Goal: Task Accomplishment & Management: Manage account settings

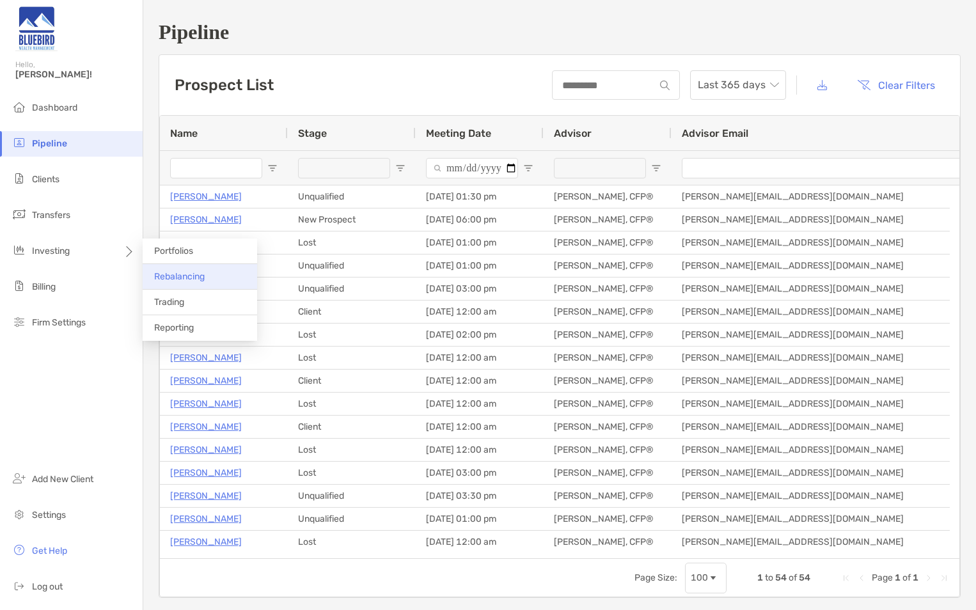
click at [203, 281] on span "Rebalancing" at bounding box center [179, 276] width 51 height 11
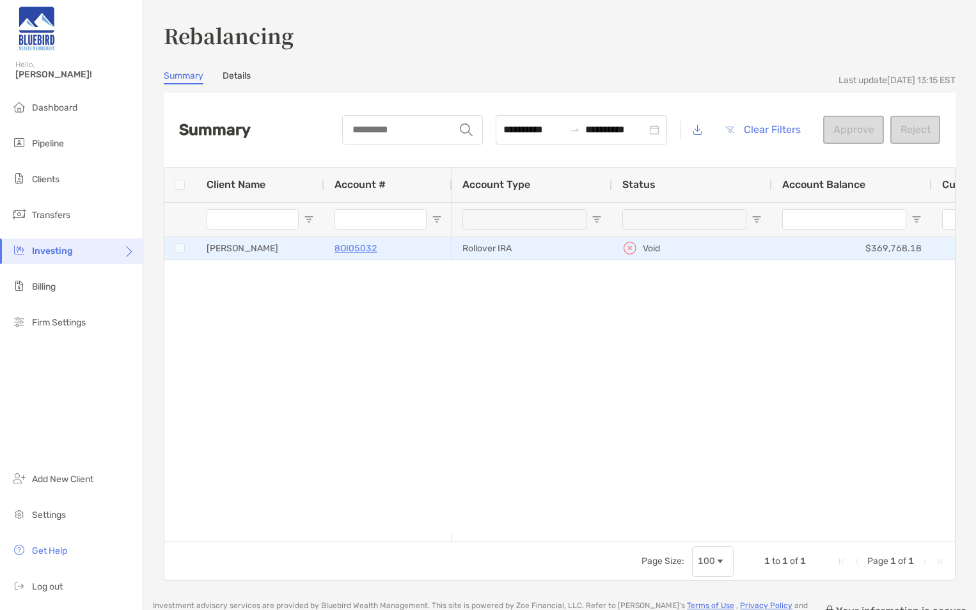
click at [354, 244] on p "8OI05032" at bounding box center [356, 249] width 43 height 16
click at [352, 248] on p "8OI05032" at bounding box center [356, 249] width 43 height 16
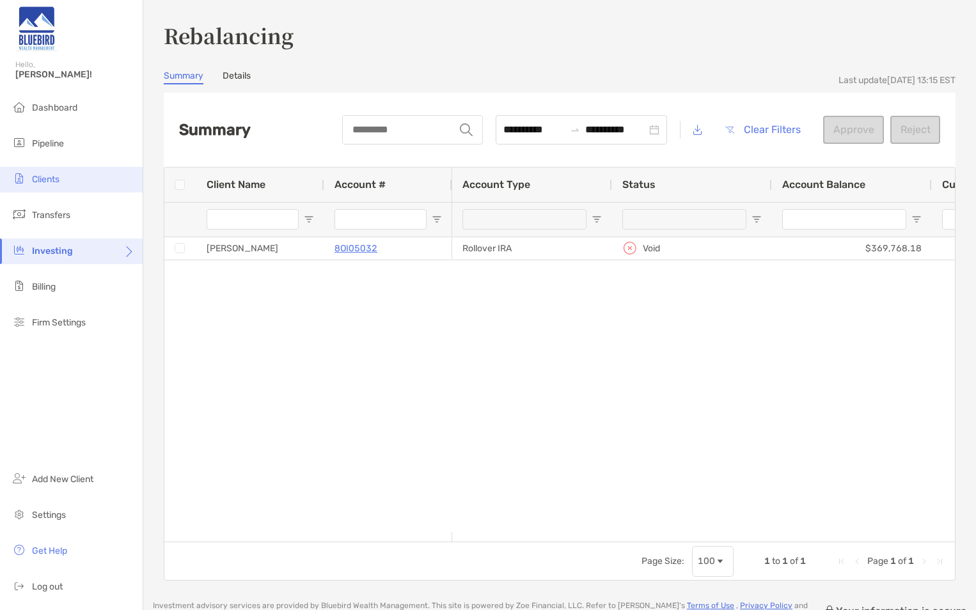
click at [57, 178] on span "Clients" at bounding box center [46, 179] width 28 height 11
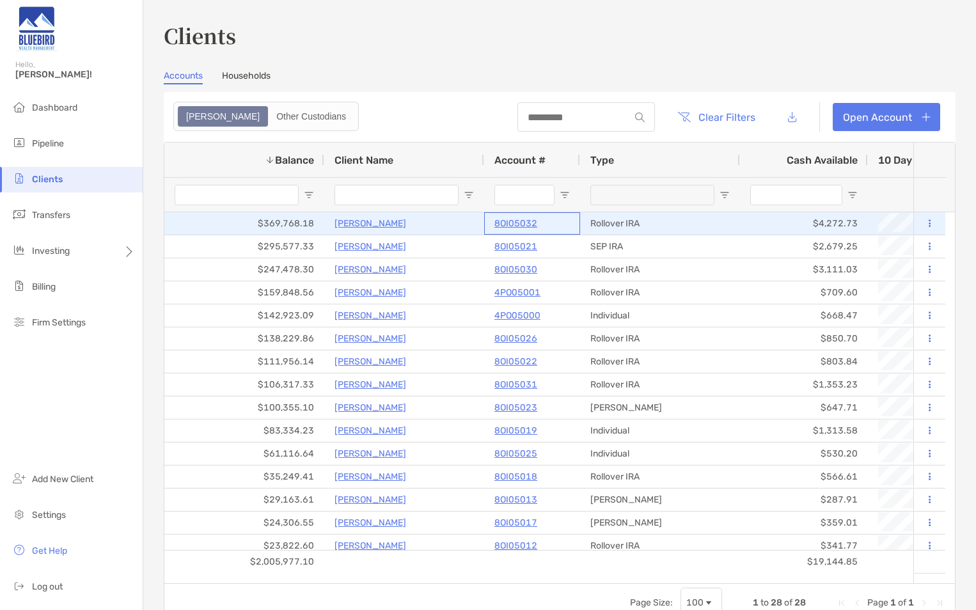
click at [503, 222] on p "8OI05032" at bounding box center [515, 224] width 43 height 16
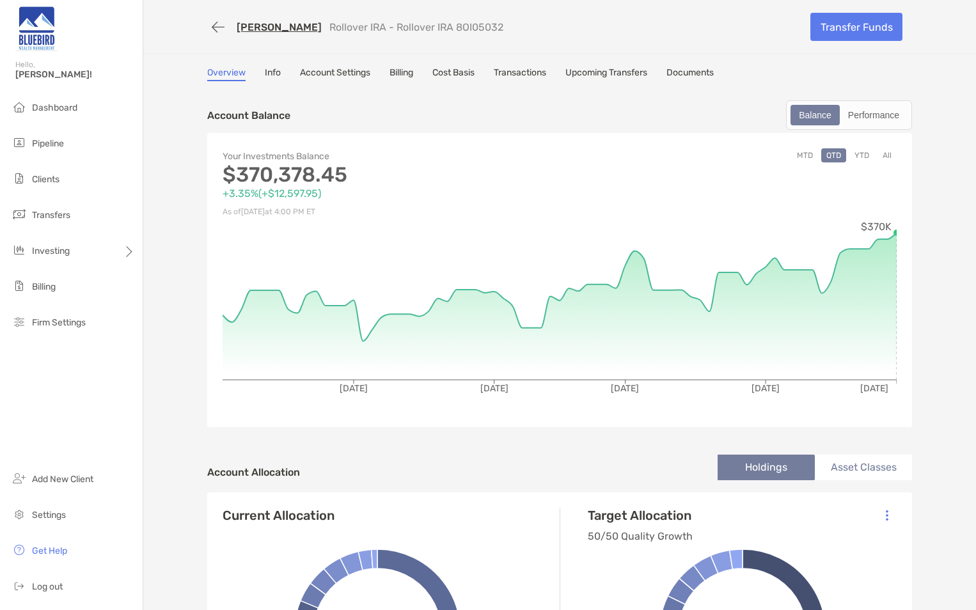
click at [864, 152] on button "YTD" at bounding box center [861, 155] width 25 height 14
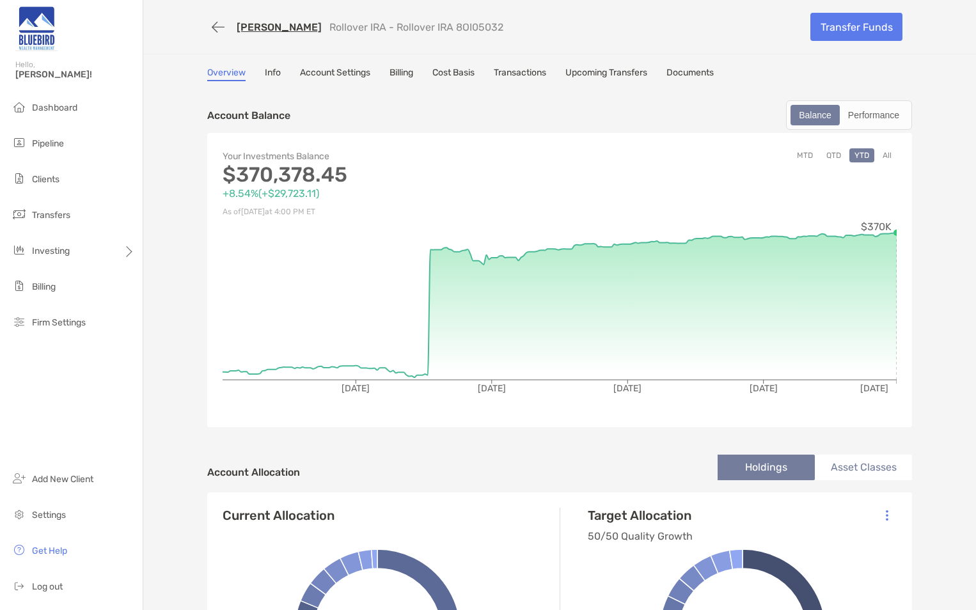
click at [330, 70] on link "Account Settings" at bounding box center [335, 74] width 70 height 14
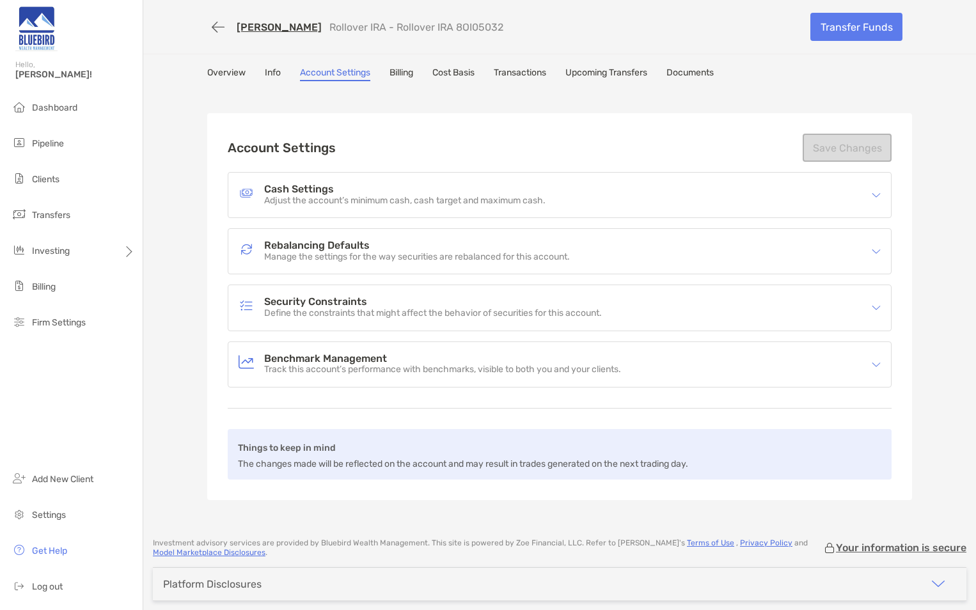
click at [872, 249] on img at bounding box center [876, 251] width 9 height 9
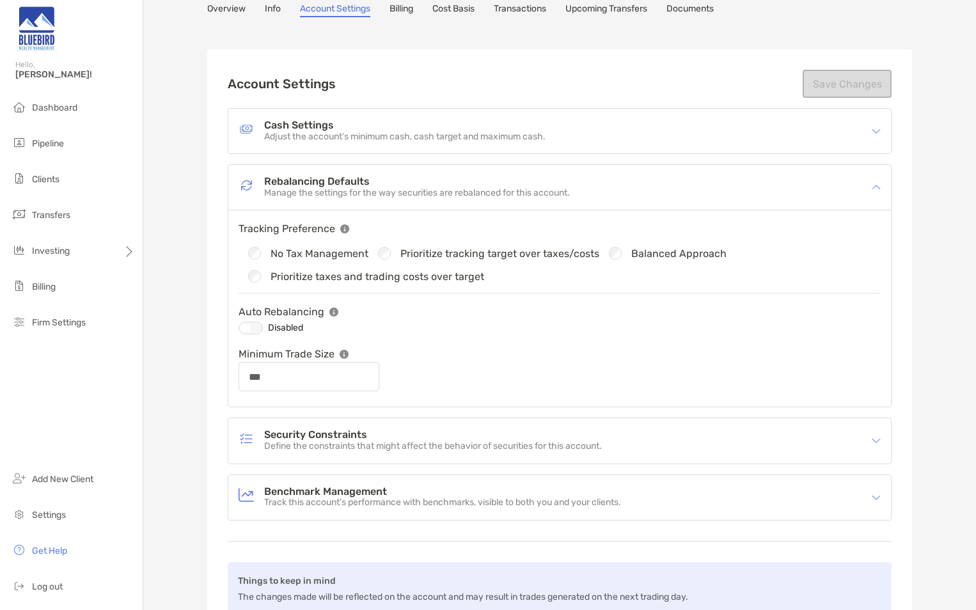
click at [253, 325] on div at bounding box center [251, 328] width 24 height 13
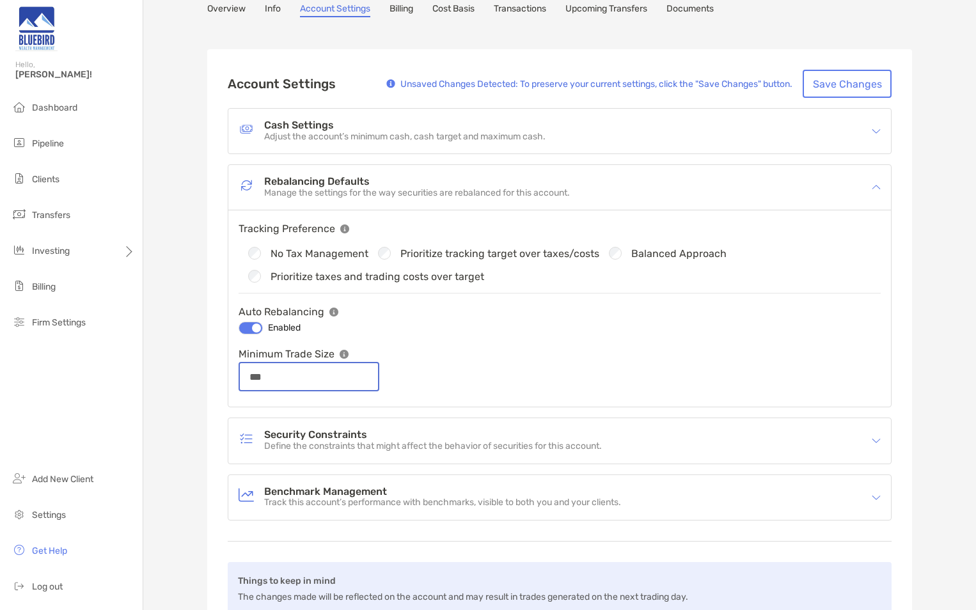
drag, startPoint x: 294, startPoint y: 378, endPoint x: 229, endPoint y: 374, distance: 64.7
click at [229, 374] on div "Tracking Preference No Tax Management Prioritize tracking target over taxes/cos…" at bounding box center [559, 308] width 663 height 196
type input "**"
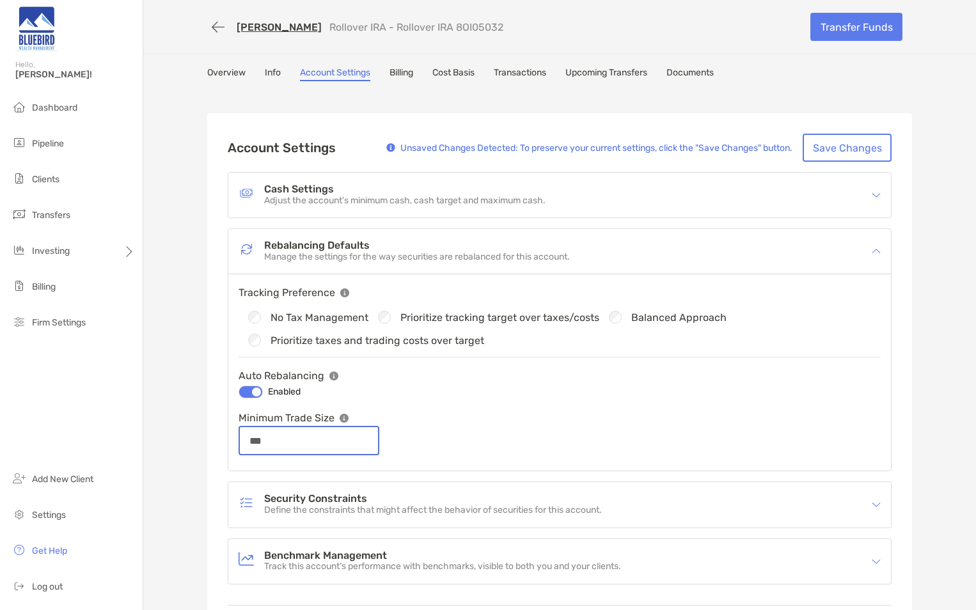
type input "***"
click at [852, 140] on button "Save Changes" at bounding box center [847, 148] width 89 height 28
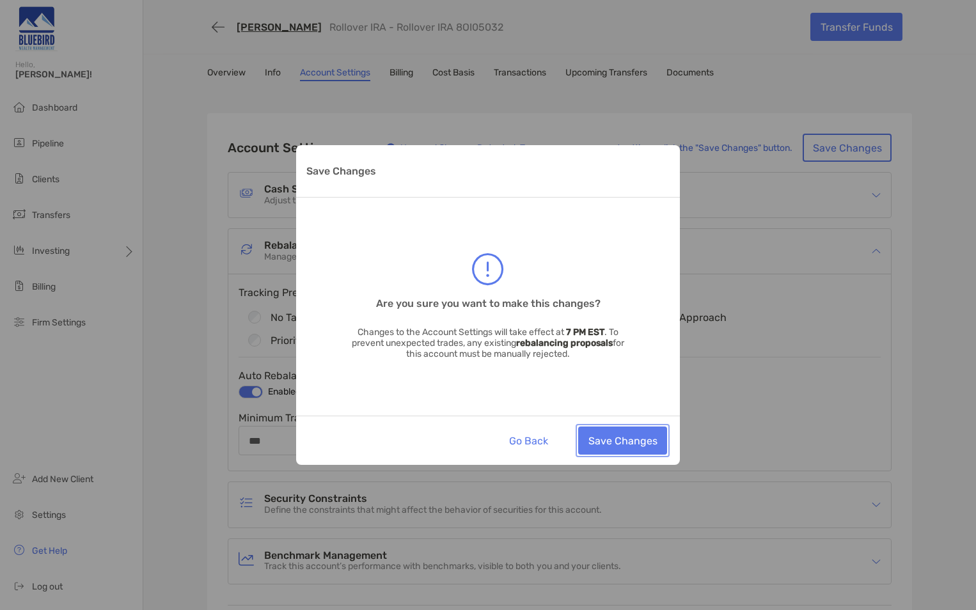
click at [633, 442] on button "Save Changes" at bounding box center [622, 441] width 89 height 28
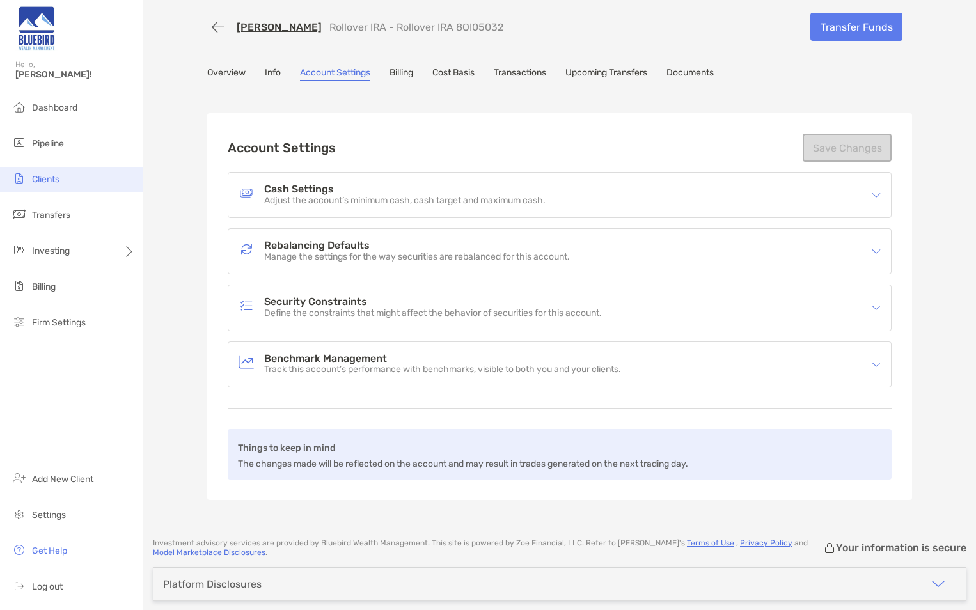
click at [65, 175] on li "Clients" at bounding box center [71, 180] width 143 height 26
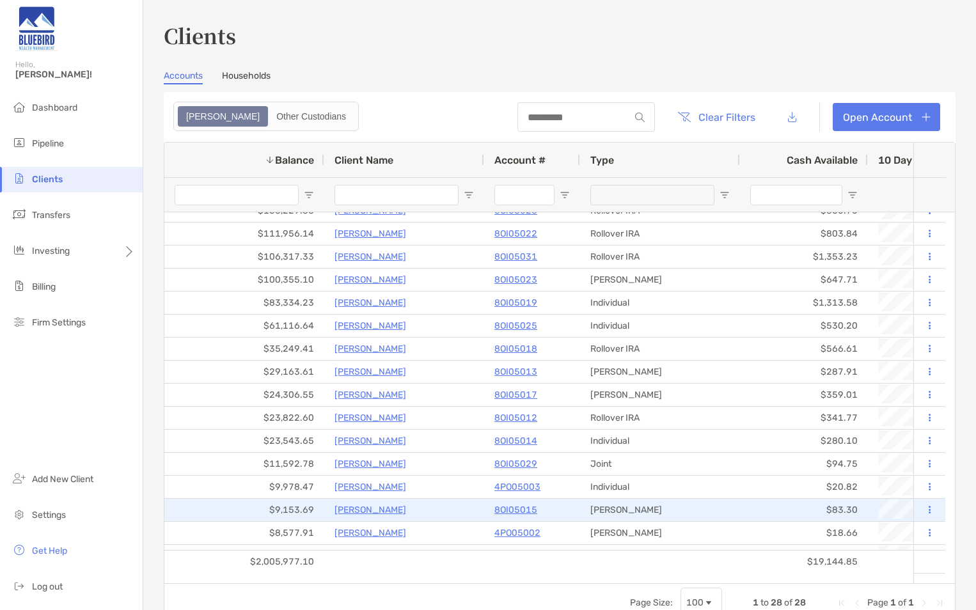
scroll to position [192, 0]
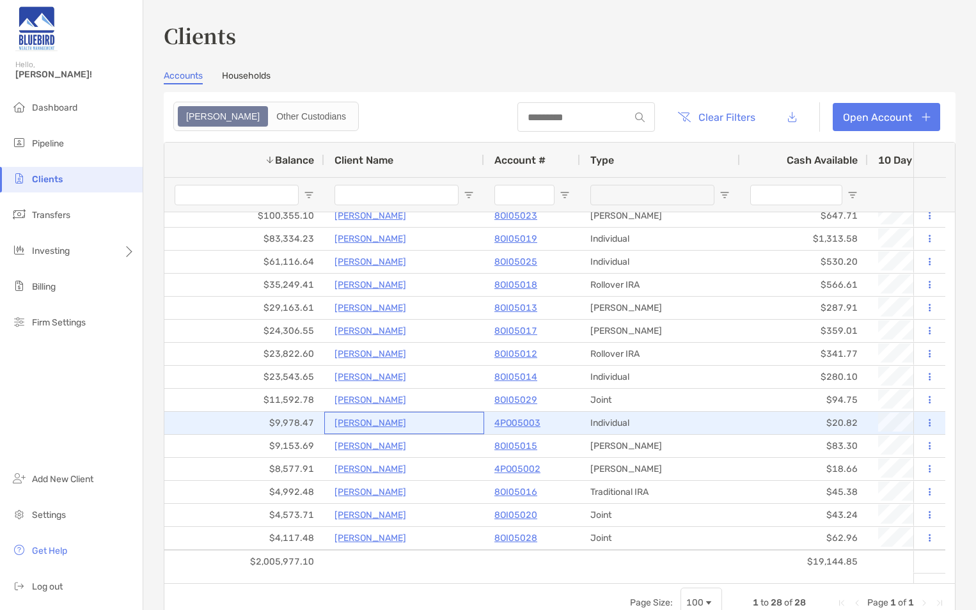
click at [368, 425] on p "[PERSON_NAME]" at bounding box center [371, 423] width 72 height 16
